Goal: Task Accomplishment & Management: Manage account settings

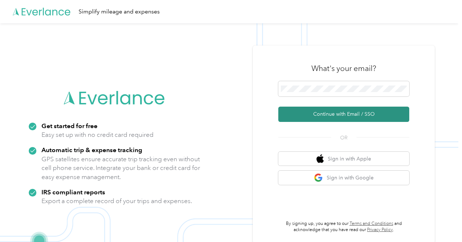
click at [355, 115] on button "Continue with Email / SSO" at bounding box center [344, 114] width 131 height 15
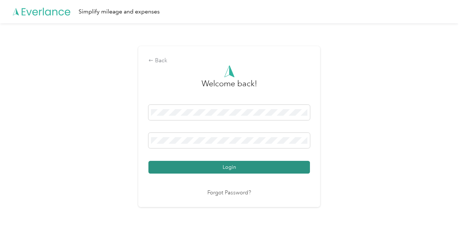
click at [235, 167] on button "Login" at bounding box center [230, 167] width 162 height 13
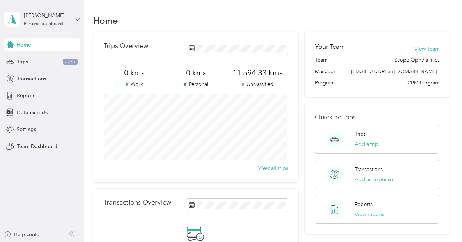
click at [74, 17] on div "[PERSON_NAME] Personal dashboard" at bounding box center [42, 19] width 76 height 25
click at [42, 58] on div "Team dashboard" at bounding box center [30, 60] width 39 height 8
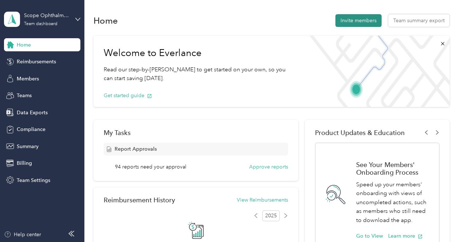
click at [364, 20] on button "Invite members" at bounding box center [359, 20] width 46 height 13
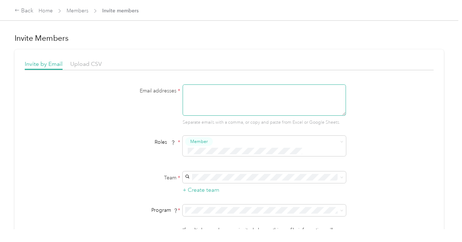
click at [311, 91] on textarea at bounding box center [265, 99] width 164 height 31
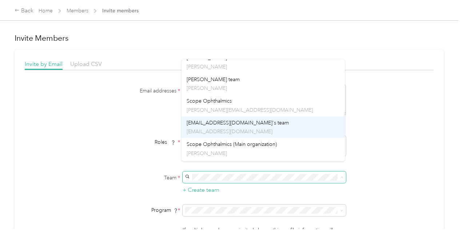
scroll to position [109, 0]
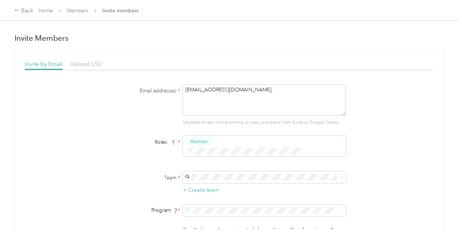
click at [225, 117] on p "[PERSON_NAME]" at bounding box center [263, 117] width 153 height 8
click at [280, 91] on textarea "[EMAIL_ADDRESS][DOMAIN_NAME]," at bounding box center [265, 99] width 164 height 31
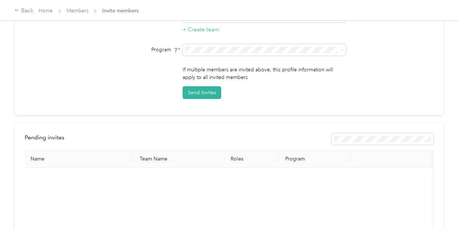
scroll to position [182, 0]
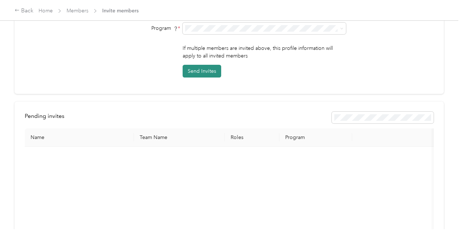
type textarea "[EMAIL_ADDRESS][DOMAIN_NAME], [EMAIL_ADDRESS][DOMAIN_NAME], [EMAIL_ADDRESS][DOM…"
click at [203, 65] on button "Send Invites" at bounding box center [202, 71] width 39 height 13
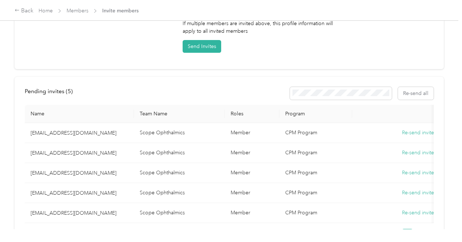
scroll to position [220, 0]
